Goal: Task Accomplishment & Management: Manage account settings

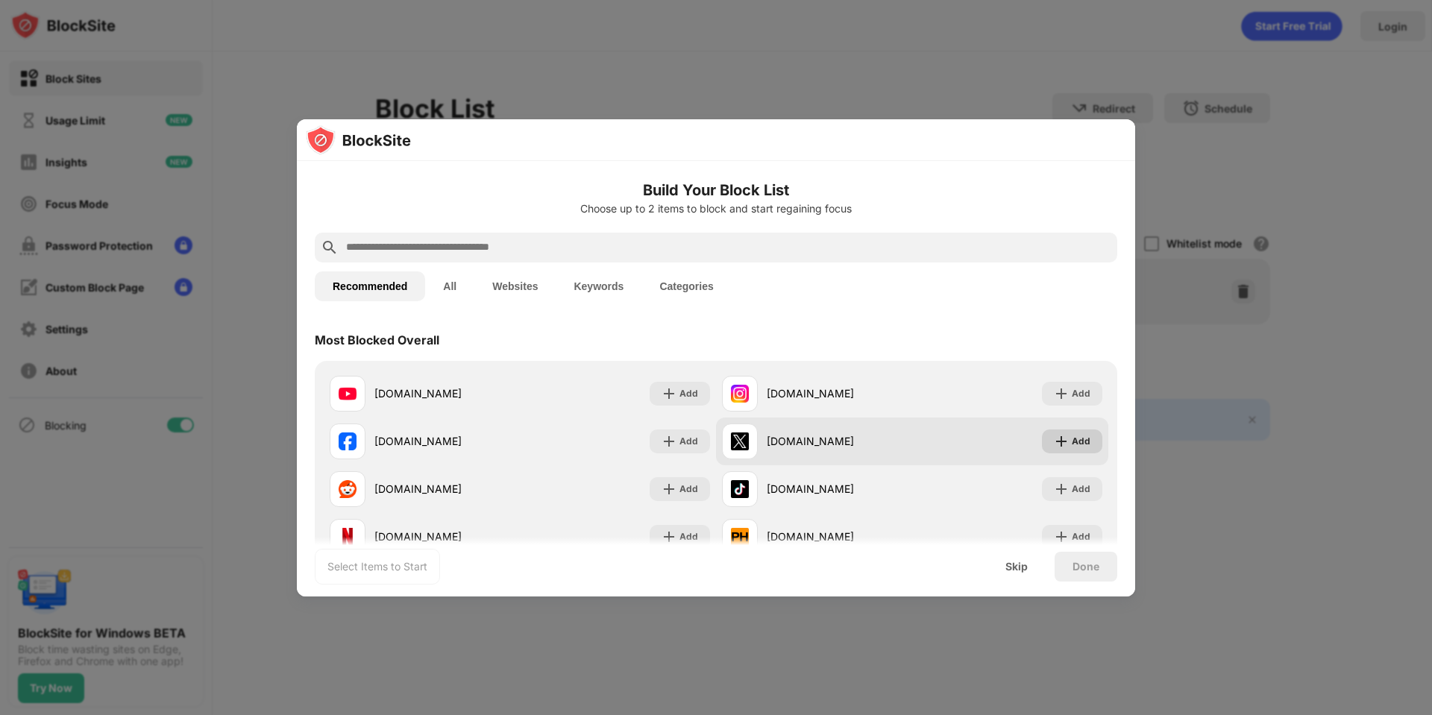
click at [1071, 434] on div "Add" at bounding box center [1080, 441] width 19 height 15
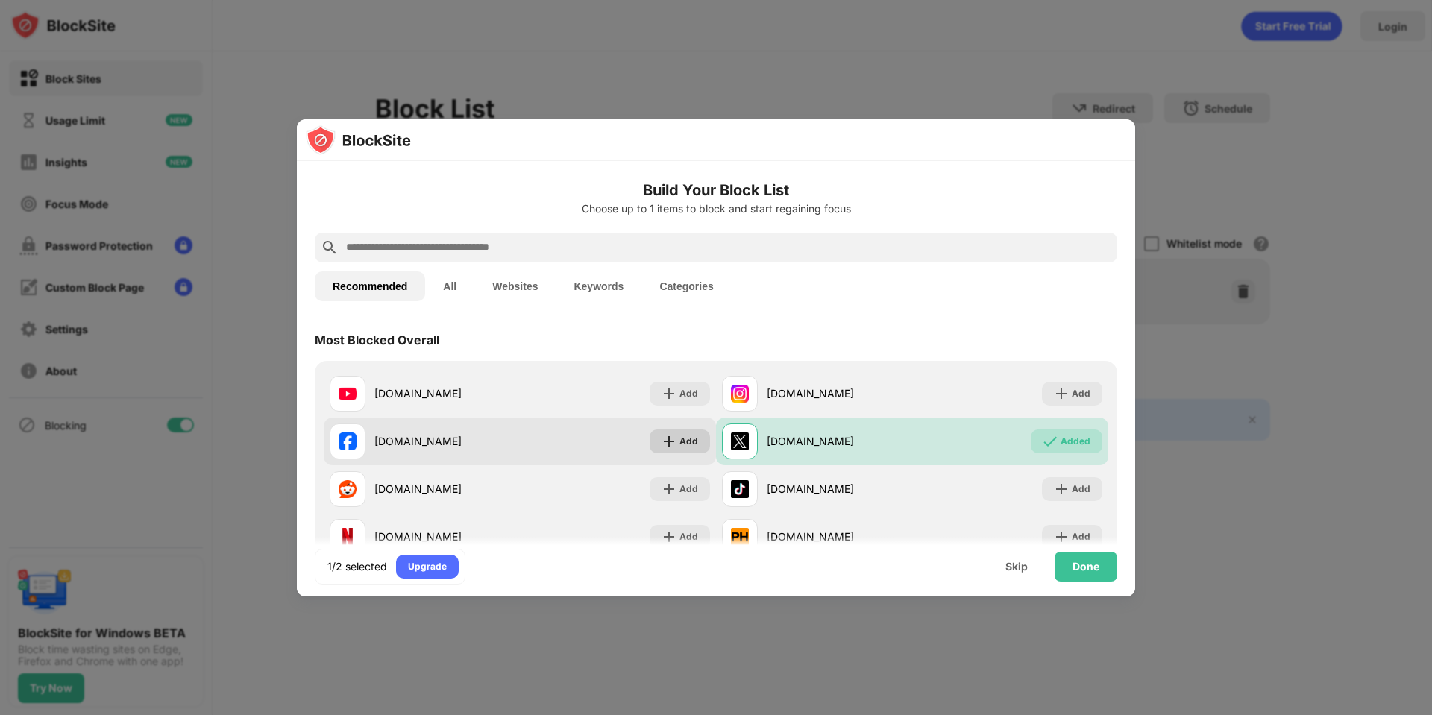
click at [667, 442] on img at bounding box center [668, 441] width 15 height 15
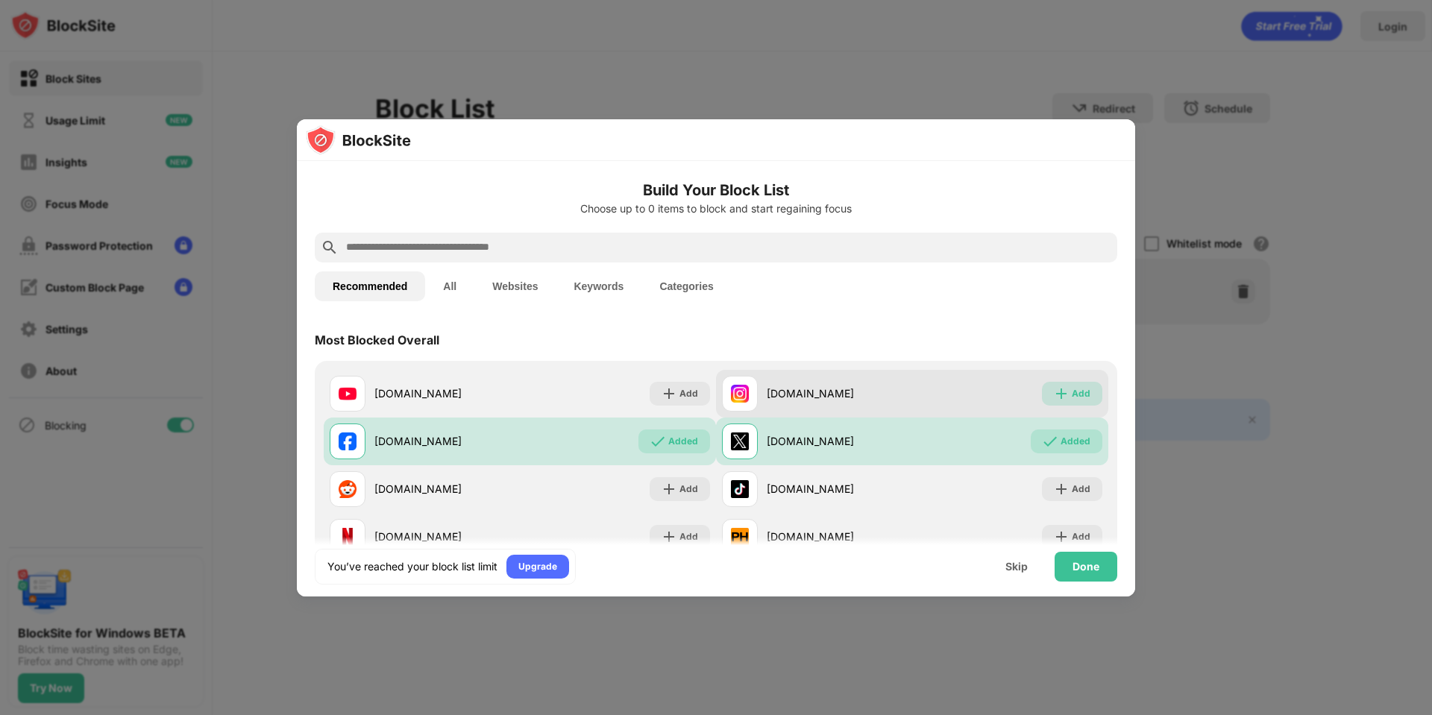
click at [1042, 391] on div "Add" at bounding box center [1072, 394] width 60 height 24
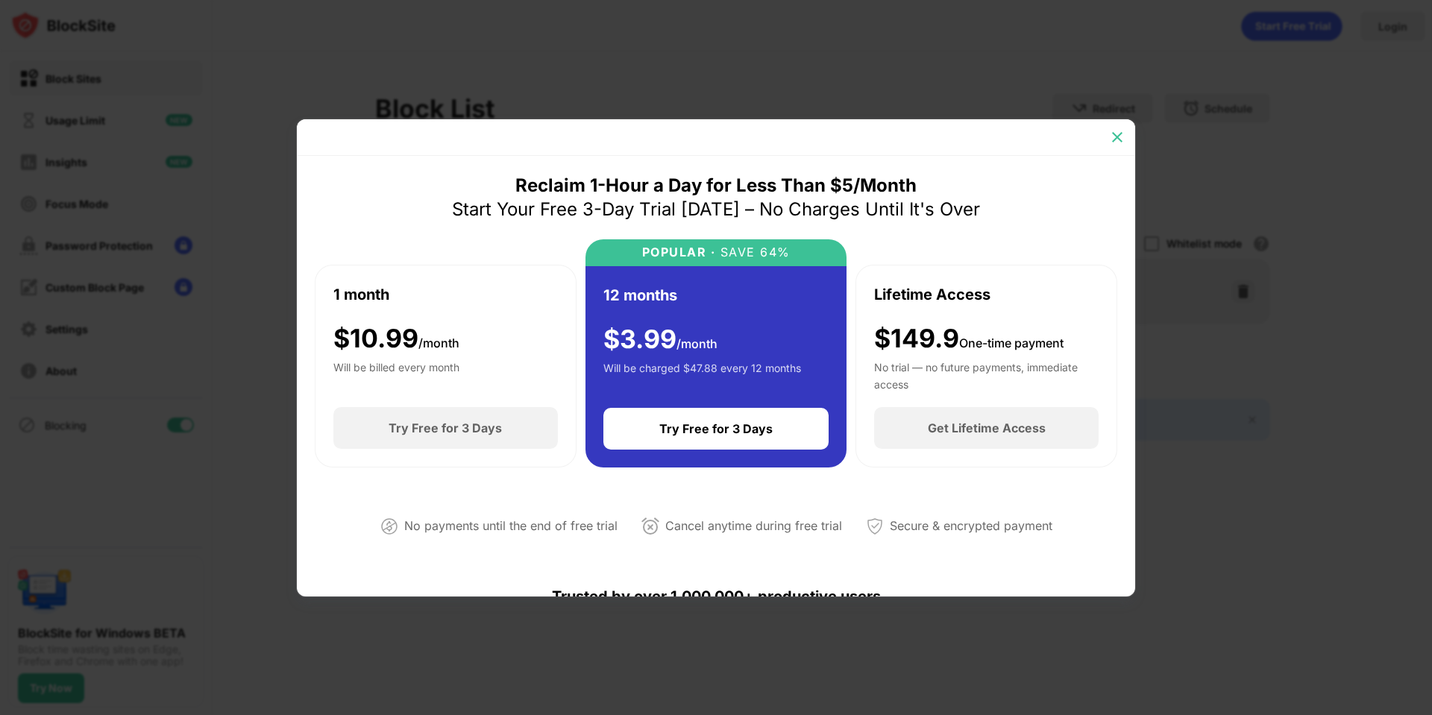
click at [1120, 136] on img at bounding box center [1117, 137] width 15 height 15
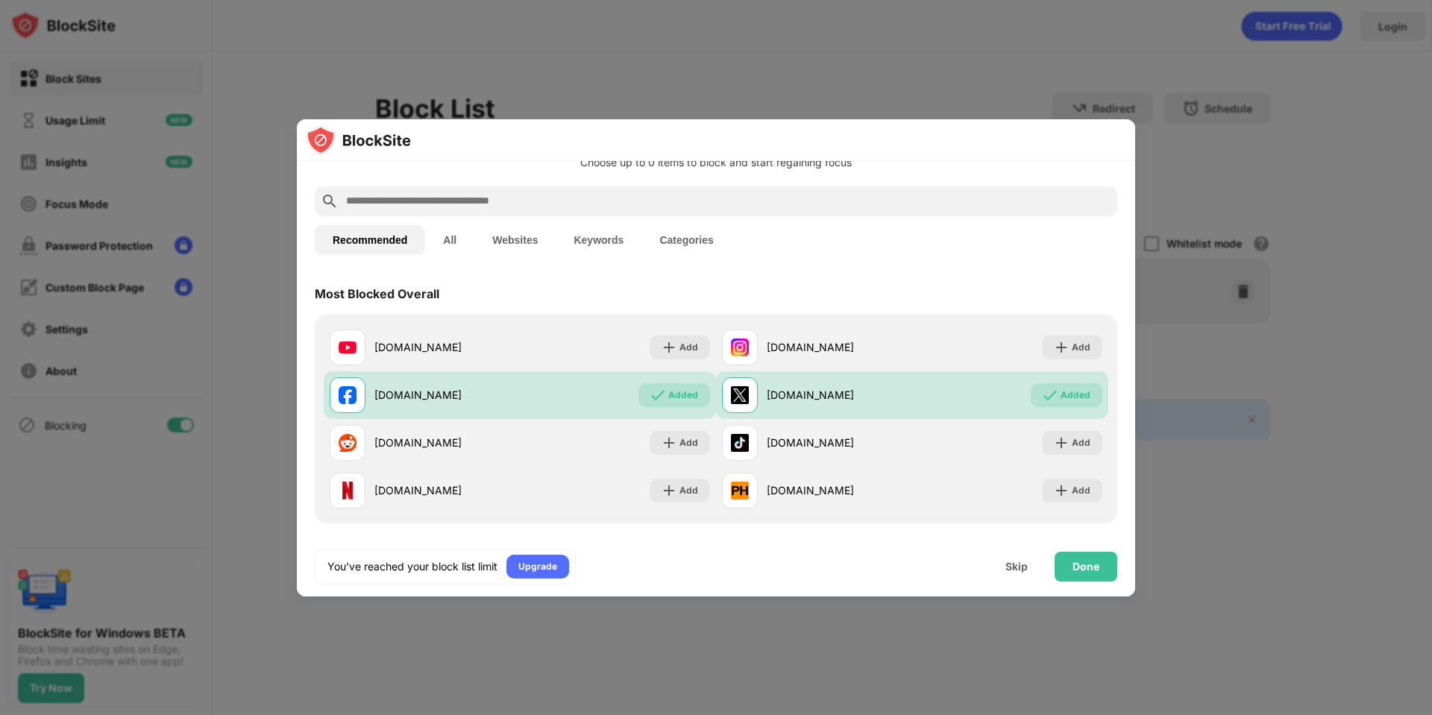
scroll to position [89, 0]
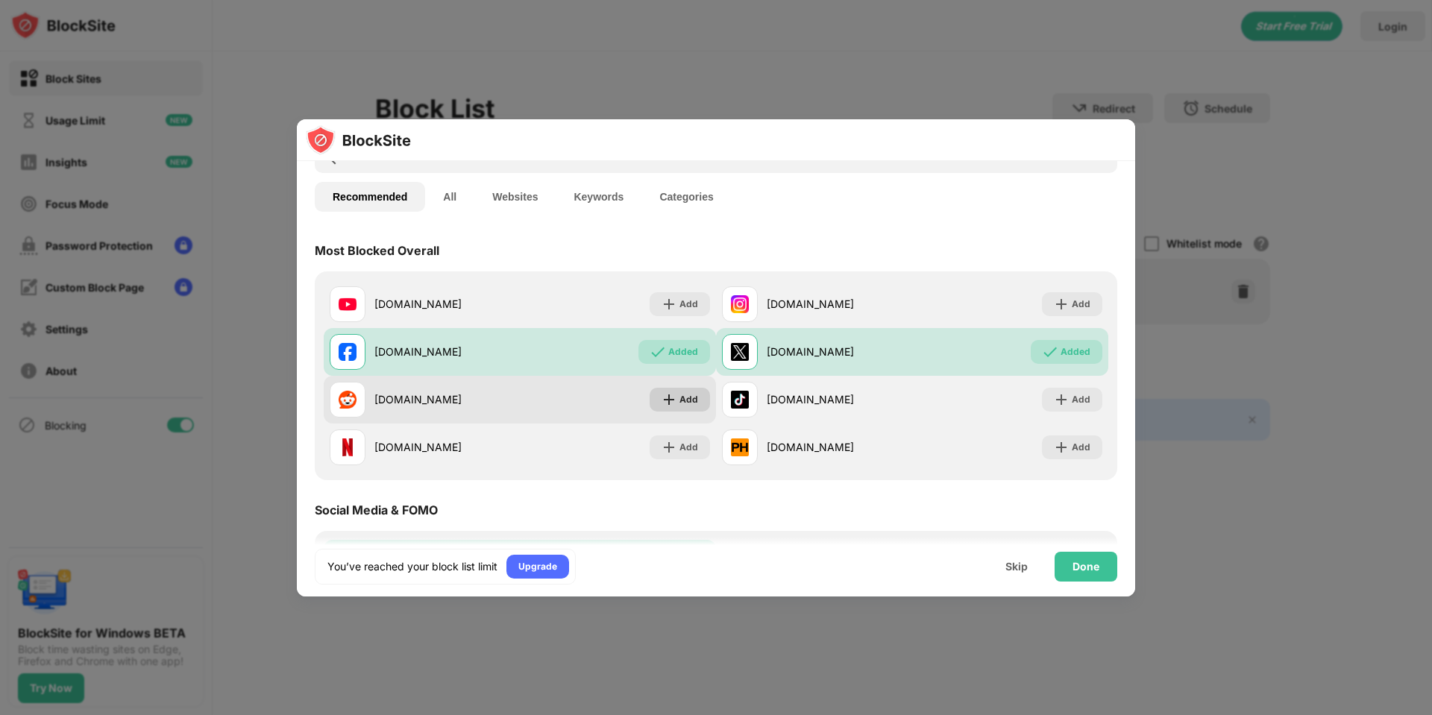
click at [679, 410] on div "Add" at bounding box center [679, 400] width 60 height 24
